Goal: Task Accomplishment & Management: Manage account settings

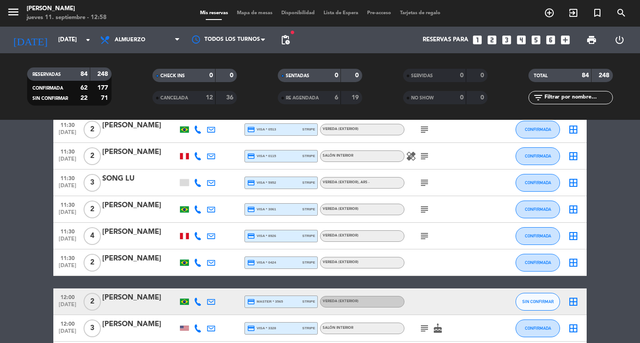
scroll to position [755, 0]
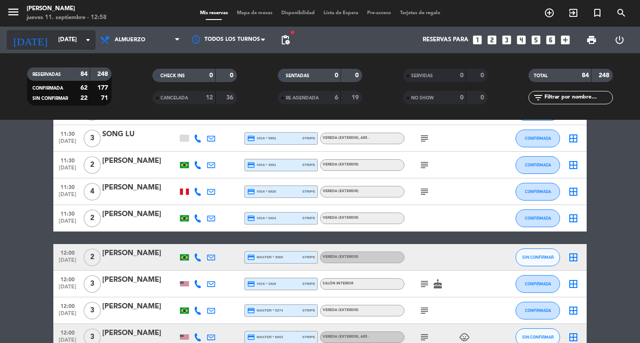
click at [52, 48] on div "[DATE] [DATE] arrow_drop_down" at bounding box center [51, 40] width 89 height 20
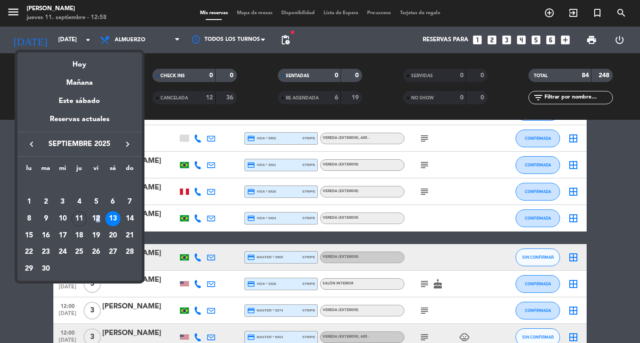
click at [99, 221] on div "12" at bounding box center [95, 218] width 15 height 15
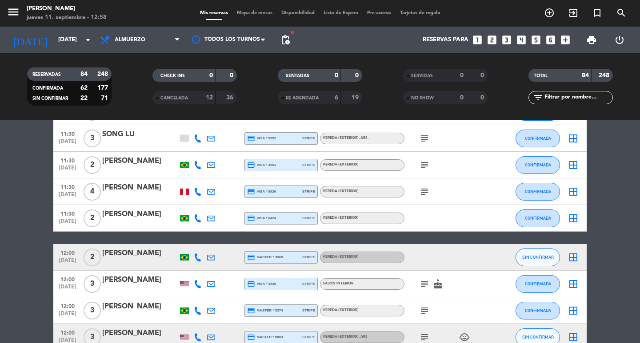
type input "[DATE]"
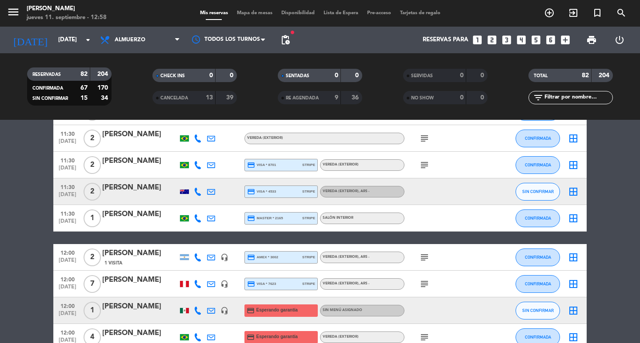
click at [133, 220] on div "[PERSON_NAME]" at bounding box center [140, 215] width 76 height 12
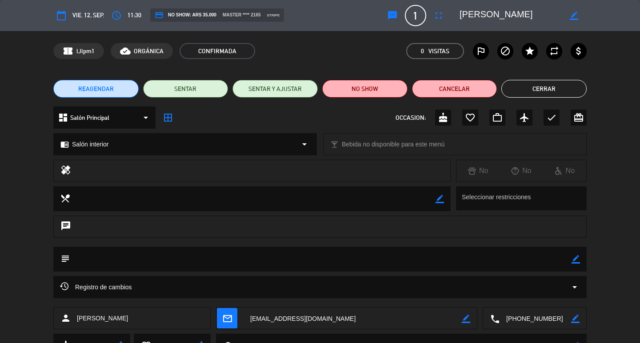
drag, startPoint x: 571, startPoint y: 259, endPoint x: 566, endPoint y: 260, distance: 4.6
click at [571, 258] on textarea at bounding box center [320, 259] width 501 height 25
drag, startPoint x: 576, startPoint y: 258, endPoint x: 549, endPoint y: 254, distance: 26.5
click at [576, 257] on icon "border_color" at bounding box center [575, 259] width 8 height 8
click at [549, 254] on textarea at bounding box center [320, 259] width 501 height 25
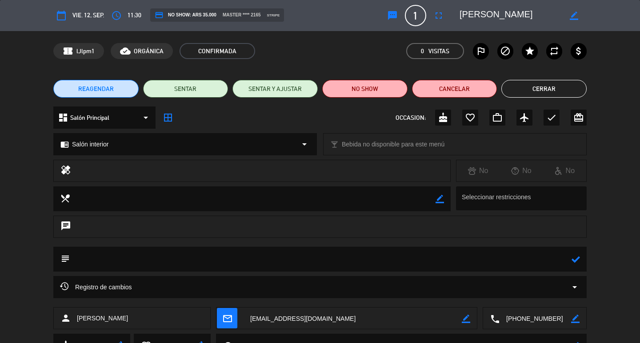
paste textarea "CONFIRMADA/EXTERIOR!!!"
click at [153, 258] on textarea at bounding box center [320, 259] width 501 height 25
type textarea "CONFIRMADA/salon!!!"
click at [575, 255] on icon at bounding box center [575, 259] width 8 height 8
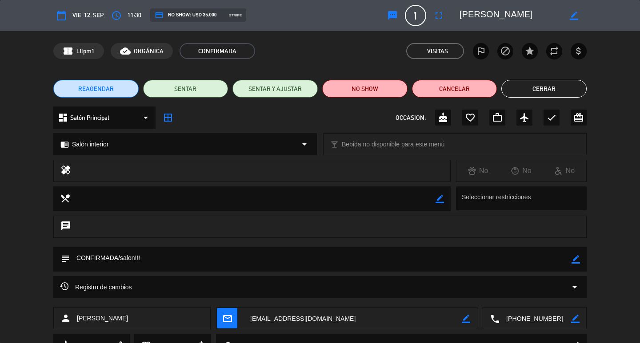
click at [545, 86] on button "Cerrar" at bounding box center [543, 89] width 85 height 18
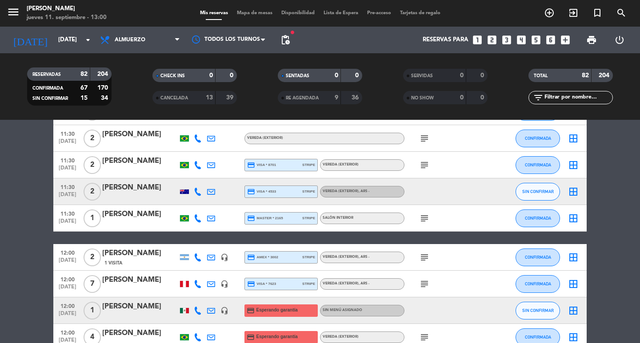
click at [586, 97] on input "text" at bounding box center [577, 98] width 69 height 10
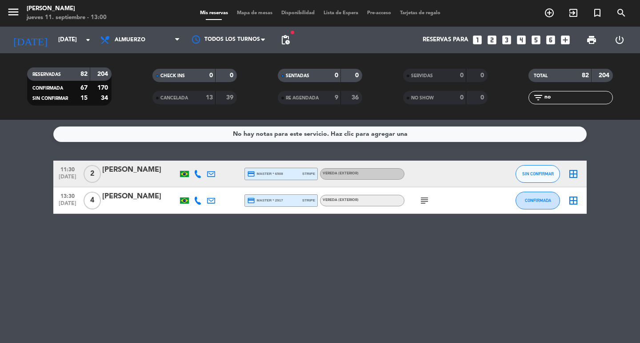
scroll to position [0, 0]
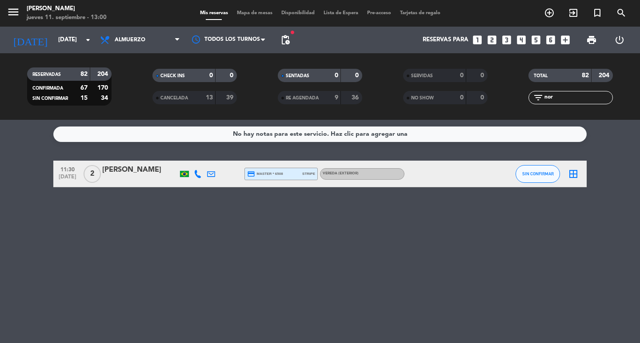
type input "nor"
click at [131, 176] on div "[PERSON_NAME]" at bounding box center [140, 170] width 76 height 12
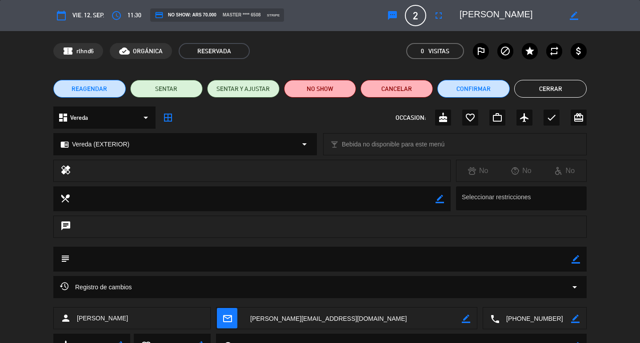
click at [571, 260] on textarea at bounding box center [320, 259] width 501 height 25
click at [575, 260] on icon "border_color" at bounding box center [575, 259] width 8 height 8
click at [553, 260] on textarea at bounding box center [320, 259] width 501 height 25
paste textarea "CONFIRMADA/EXTERIOR!!!"
type textarea "CONFIRMADA/EXTERIOR!!!"
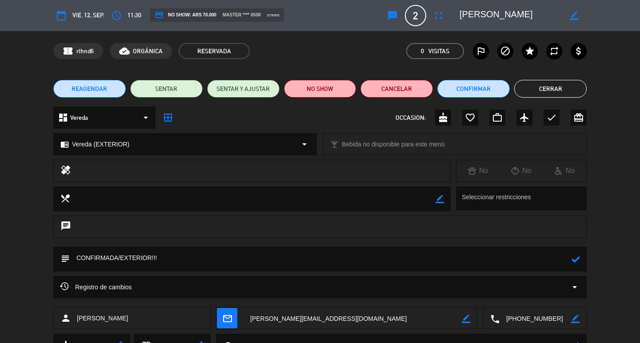
click at [579, 259] on icon at bounding box center [575, 259] width 8 height 8
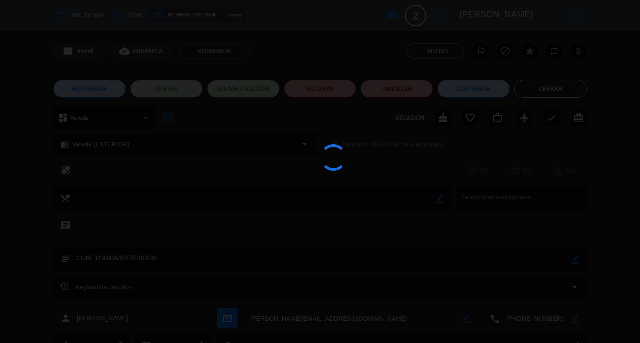
click at [480, 94] on div at bounding box center [320, 171] width 640 height 343
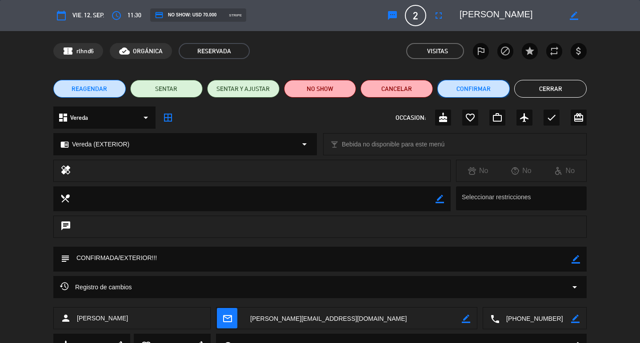
click at [468, 91] on button "Confirmar" at bounding box center [473, 89] width 72 height 18
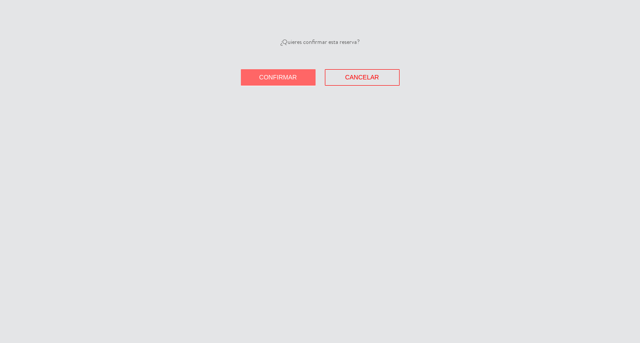
click at [265, 81] on span "Confirmar" at bounding box center [278, 77] width 38 height 7
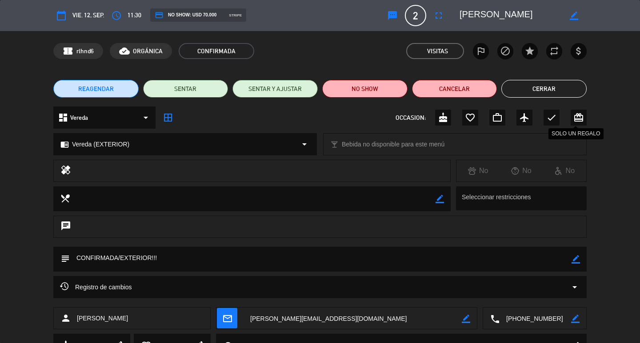
click at [559, 91] on button "Cerrar" at bounding box center [543, 89] width 85 height 18
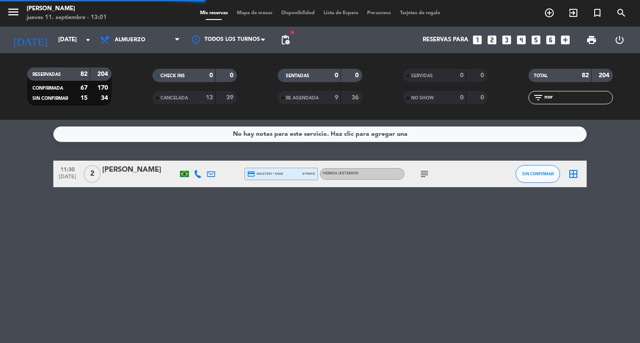
drag, startPoint x: 564, startPoint y: 96, endPoint x: 481, endPoint y: 93, distance: 82.7
click at [481, 93] on div "RESERVADAS 82 204 CONFIRMADA 67 170 SIN CONFIRMAR 15 34 CHECK INS 0 0 CANCELADA…" at bounding box center [320, 86] width 640 height 49
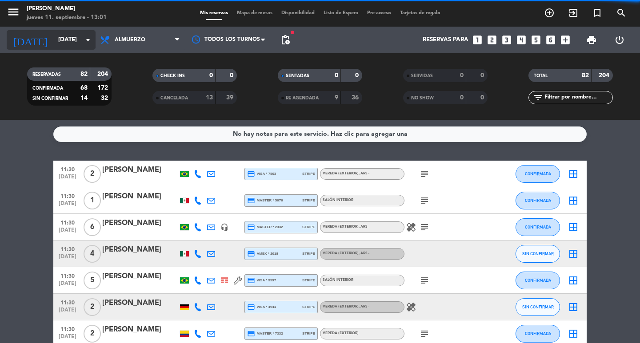
click at [54, 47] on input "[DATE]" at bounding box center [93, 40] width 78 height 16
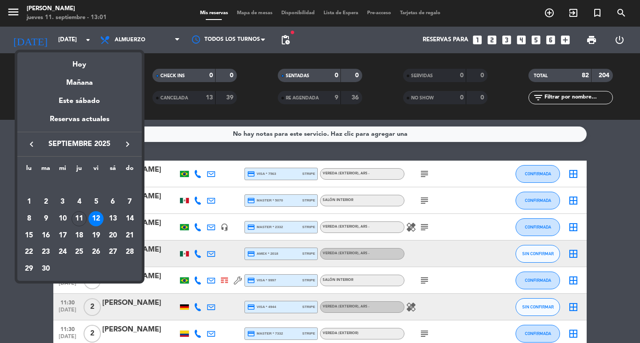
click at [117, 226] on div "13" at bounding box center [112, 218] width 15 height 15
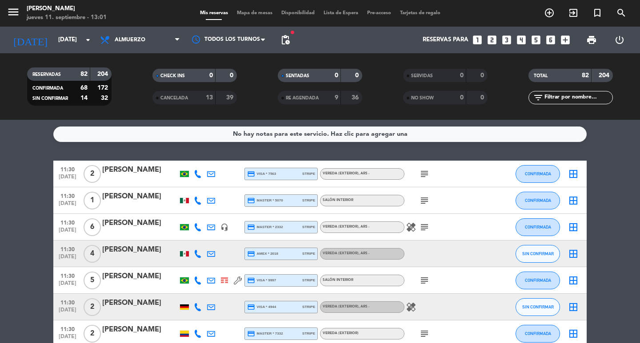
type input "[DATE]"
click at [561, 97] on input "text" at bounding box center [577, 98] width 69 height 10
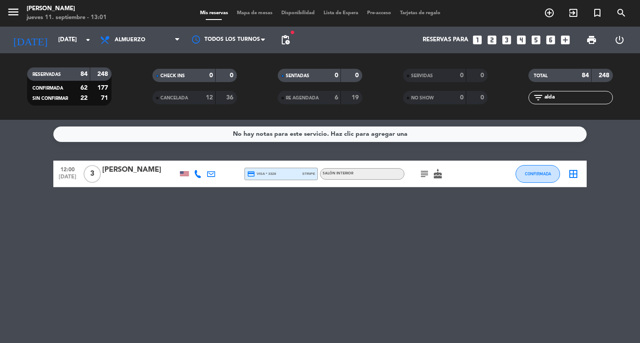
type input "alda"
click at [139, 176] on div "[PERSON_NAME]" at bounding box center [140, 170] width 76 height 12
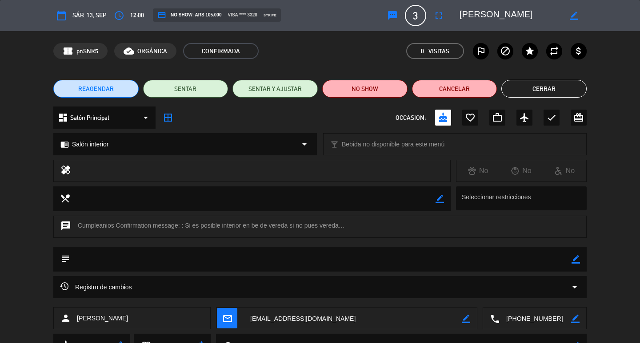
click at [576, 259] on icon "border_color" at bounding box center [575, 259] width 8 height 8
click at [543, 263] on textarea at bounding box center [320, 259] width 501 height 25
paste textarea "CONFIRMADA/EXTERIOR!!!"
click at [155, 263] on textarea at bounding box center [320, 259] width 501 height 25
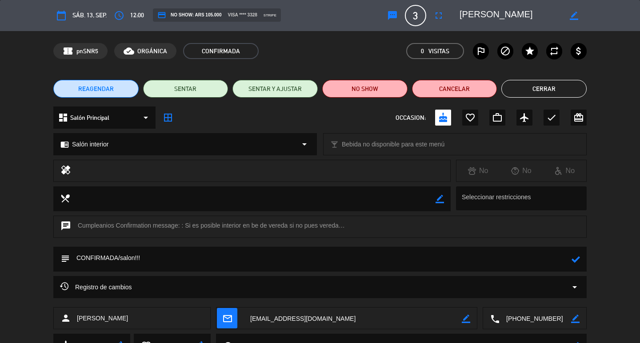
type textarea "CONFIRMADA/salon!!!"
click at [575, 257] on icon at bounding box center [575, 259] width 8 height 8
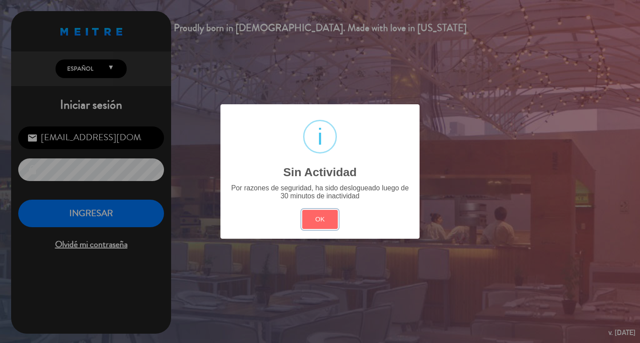
drag, startPoint x: 321, startPoint y: 243, endPoint x: 216, endPoint y: 242, distance: 104.8
click at [320, 229] on button "OK" at bounding box center [320, 219] width 36 height 19
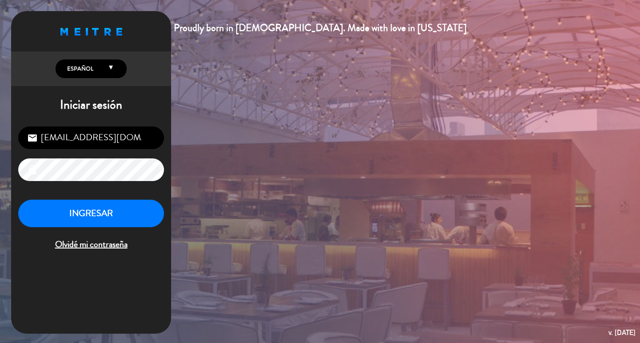
drag, startPoint x: 116, startPoint y: 248, endPoint x: 115, endPoint y: 228, distance: 20.0
click at [116, 247] on div "INGRESAR Olvidé mi contraseña" at bounding box center [91, 226] width 146 height 52
click at [115, 228] on button "INGRESAR" at bounding box center [91, 214] width 146 height 28
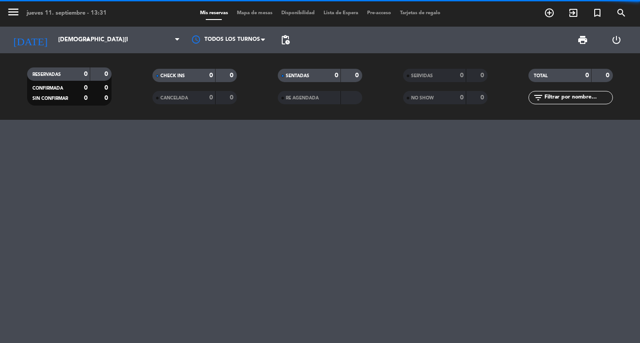
click at [66, 26] on div "menu jueves 11. septiembre - 13:31 Mis reservas Mapa de mesas Disponibilidad Li…" at bounding box center [320, 60] width 640 height 120
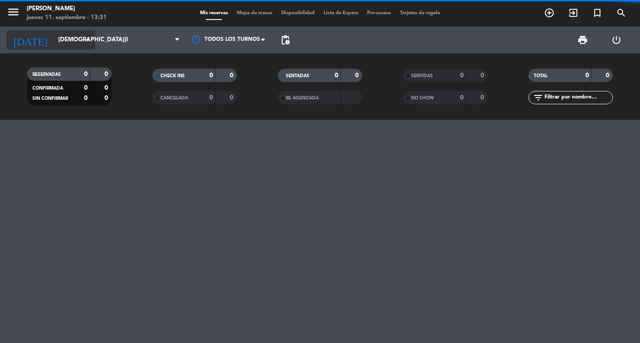
click at [77, 44] on input "[DEMOGRAPHIC_DATA][DATE]" at bounding box center [93, 40] width 78 height 16
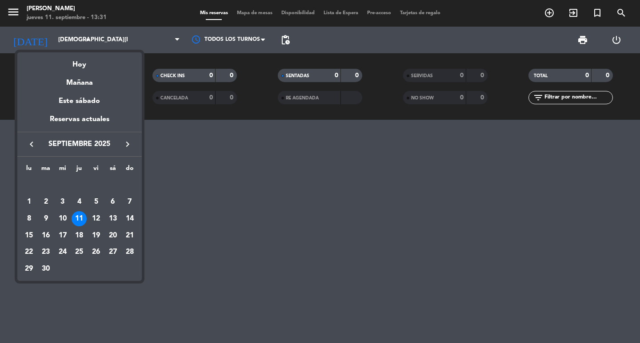
click at [132, 35] on div at bounding box center [320, 171] width 640 height 343
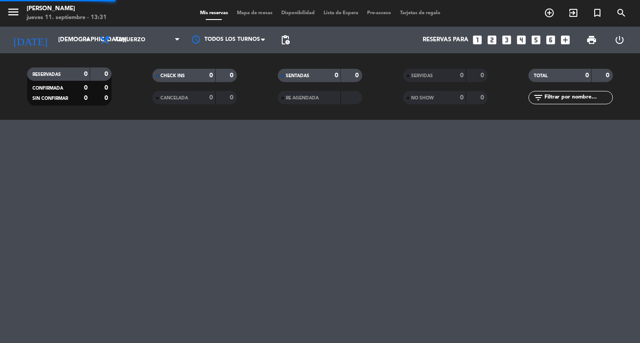
click at [134, 36] on span "Almuerzo" at bounding box center [139, 40] width 89 height 20
drag, startPoint x: 142, startPoint y: 103, endPoint x: 59, endPoint y: 21, distance: 116.2
click at [132, 97] on div "menu [PERSON_NAME] jueves 11. septiembre - 13:31 Mis reservas Mapa de mesas Dis…" at bounding box center [320, 60] width 640 height 120
